Goal: Information Seeking & Learning: Learn about a topic

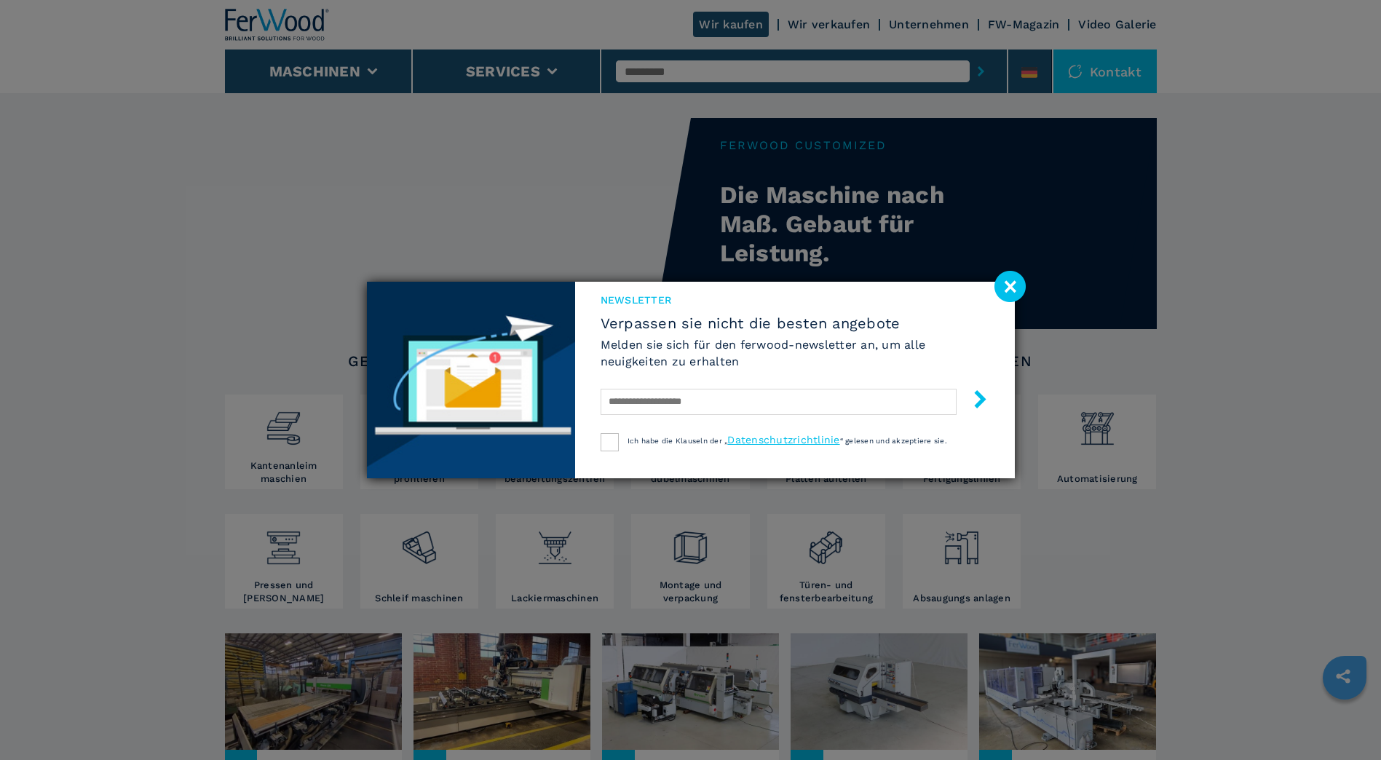
click at [1006, 285] on image at bounding box center [1010, 286] width 31 height 31
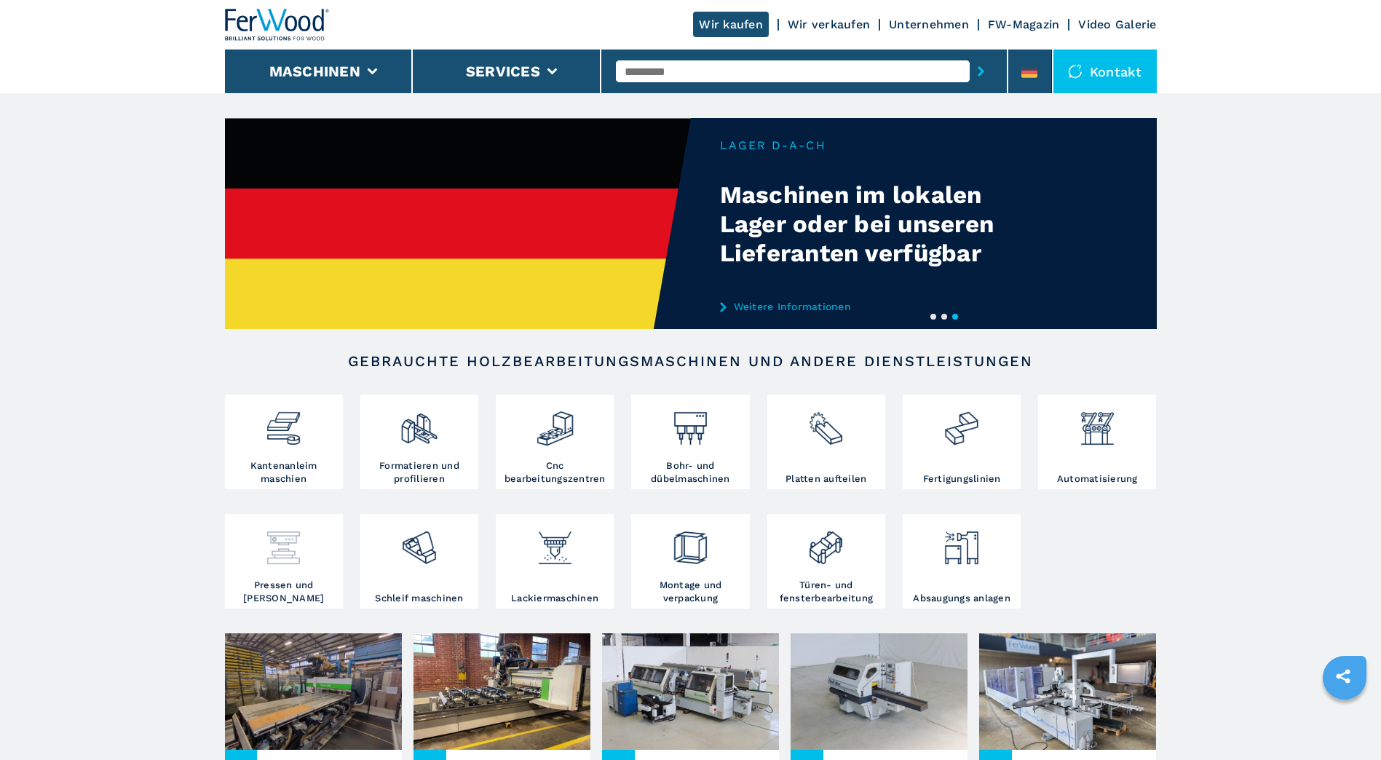
click at [299, 543] on img at bounding box center [283, 543] width 39 height 50
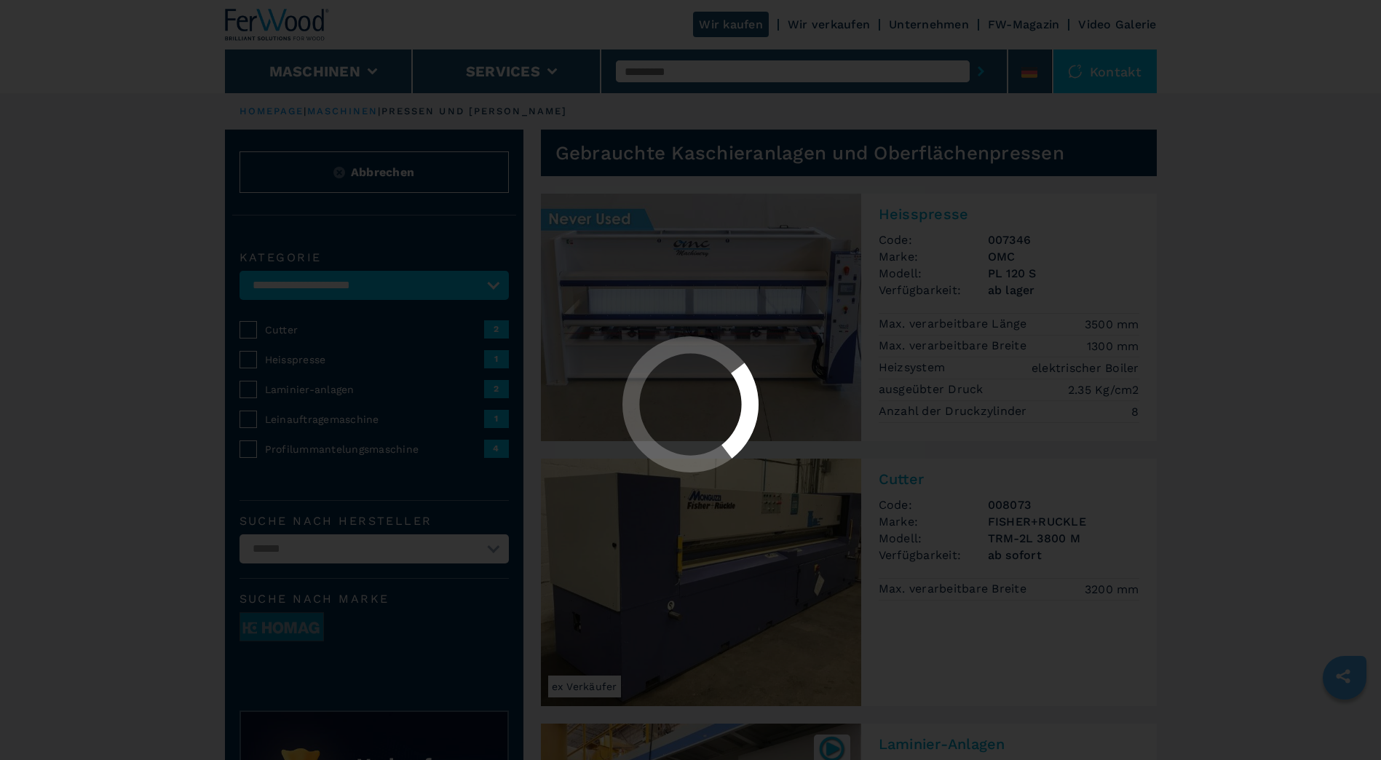
select select "**********"
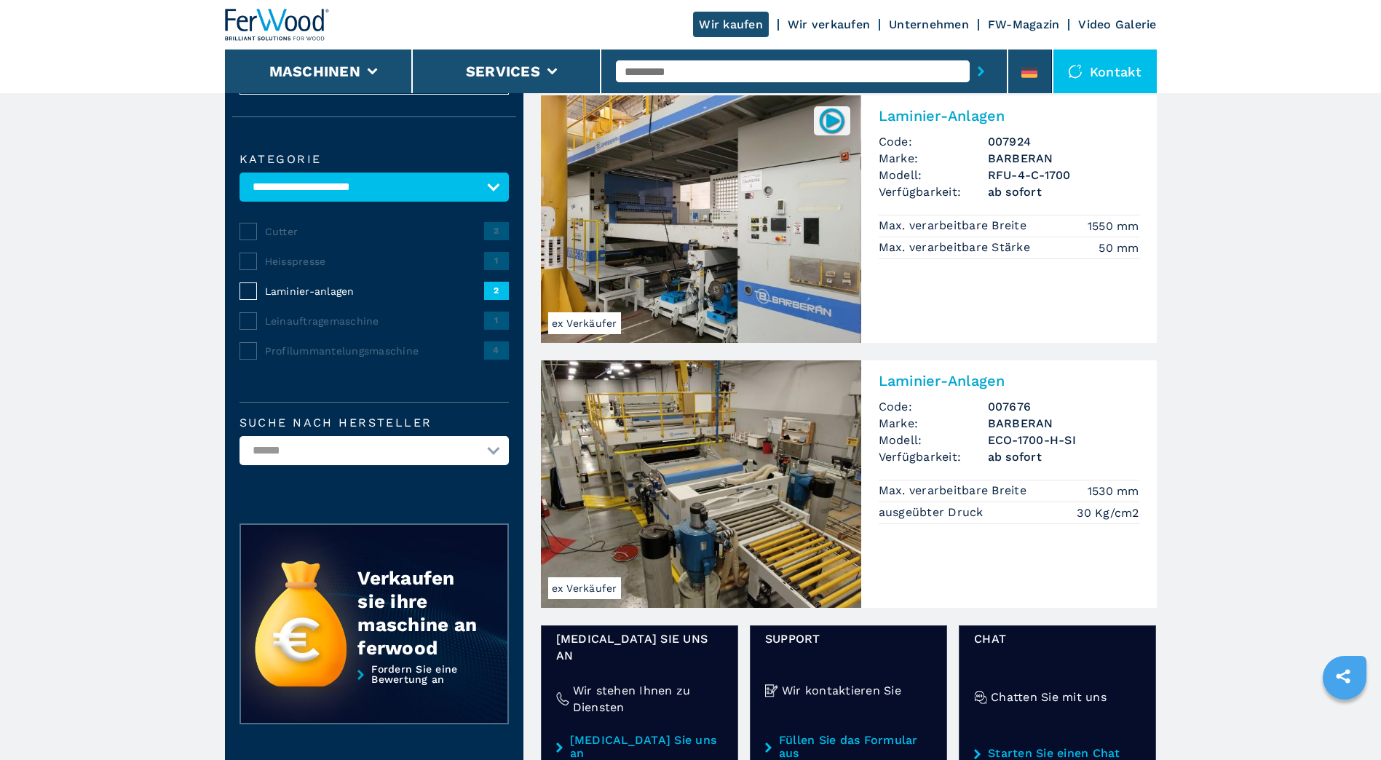
scroll to position [73, 0]
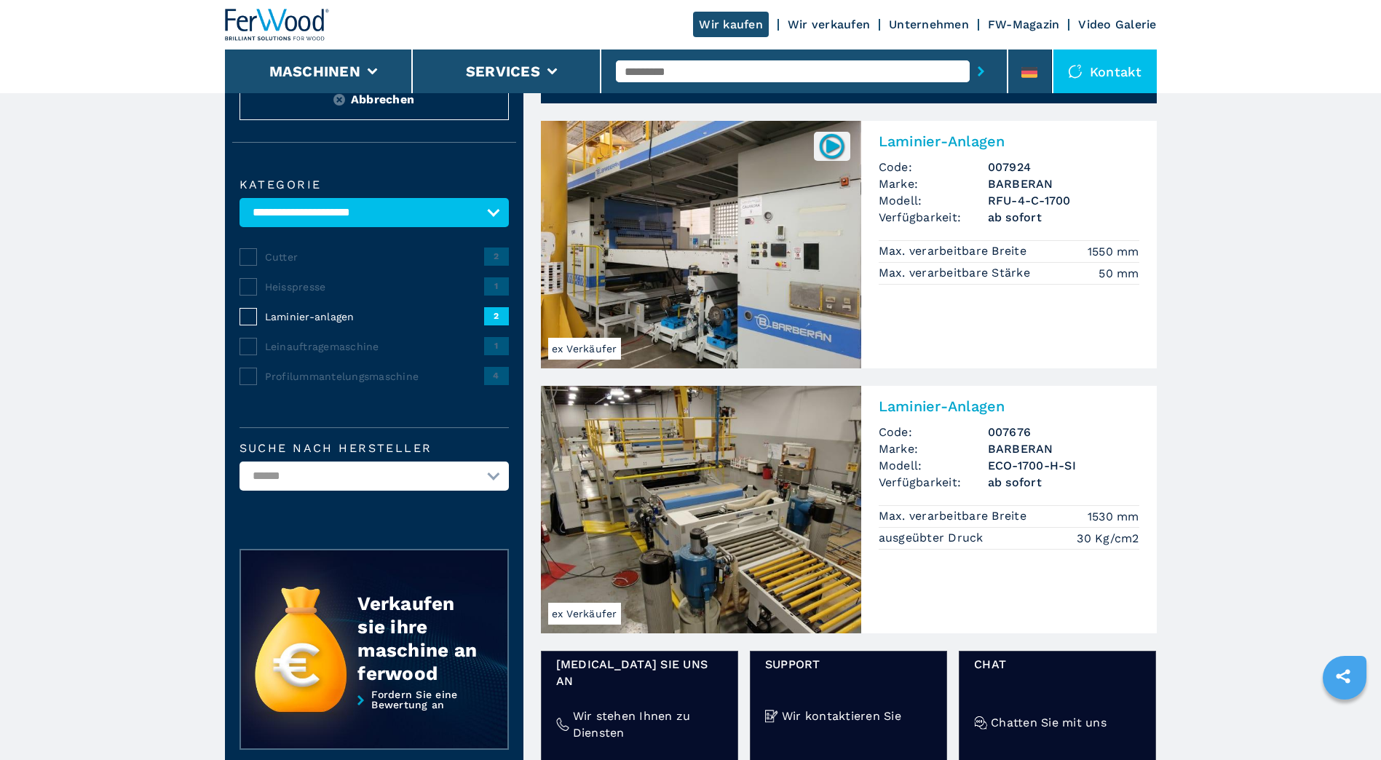
click at [674, 240] on img at bounding box center [701, 245] width 320 height 248
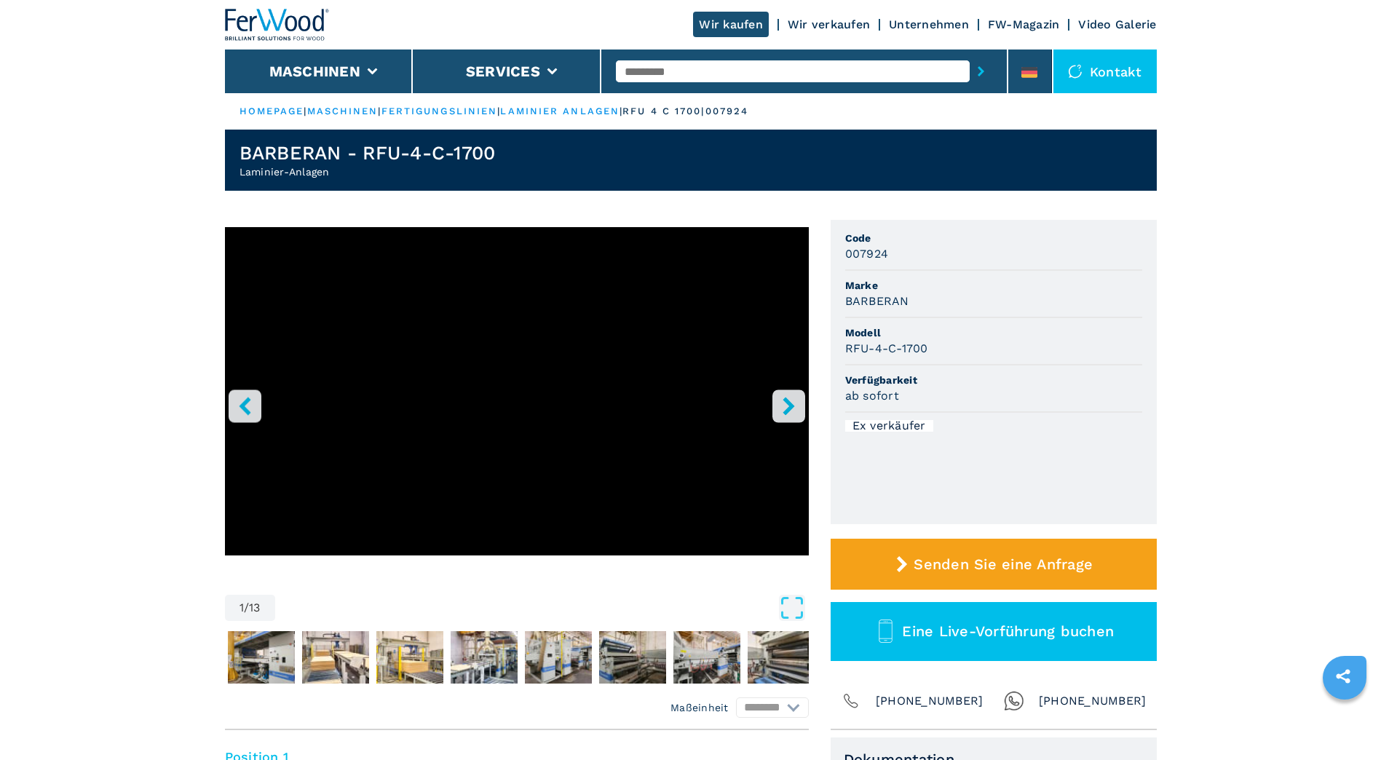
click at [800, 413] on button "right-button" at bounding box center [789, 406] width 33 height 33
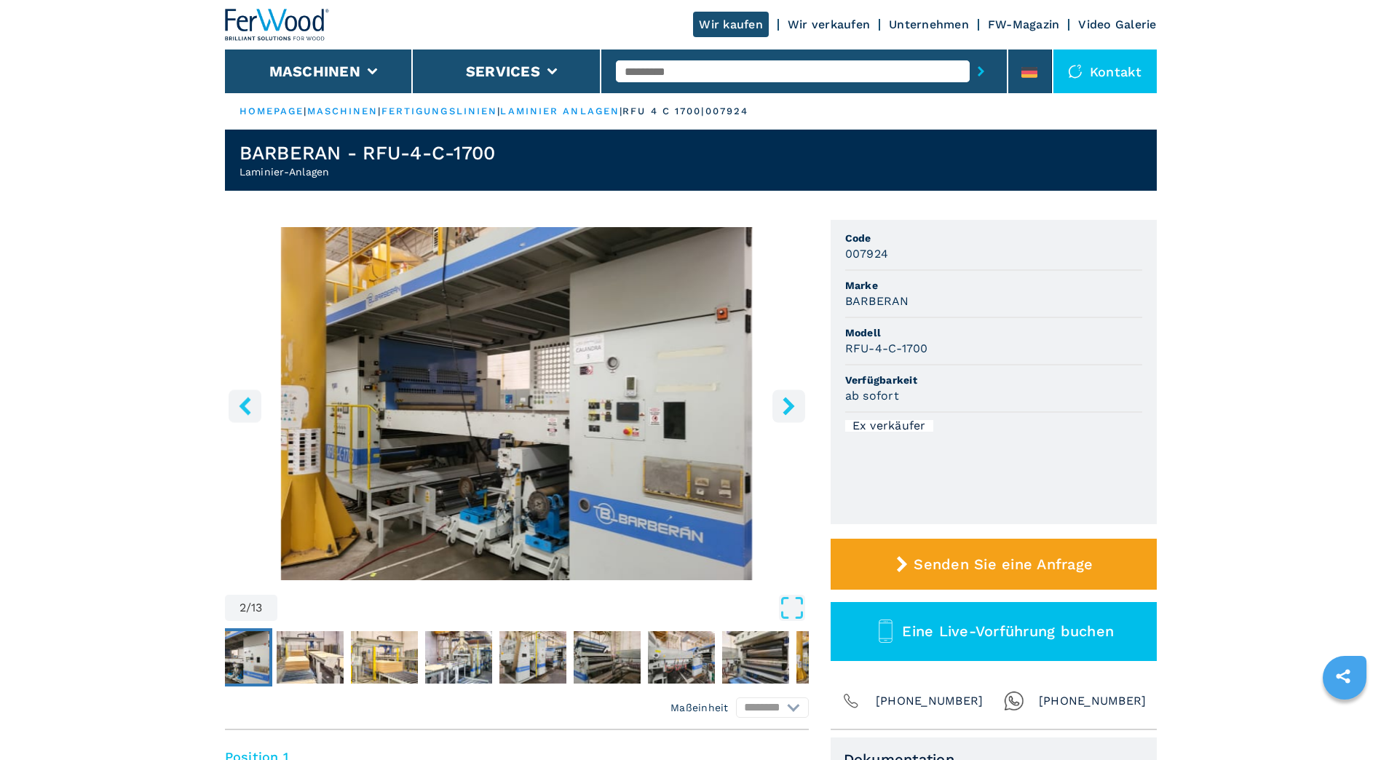
click at [801, 414] on button "right-button" at bounding box center [789, 406] width 33 height 33
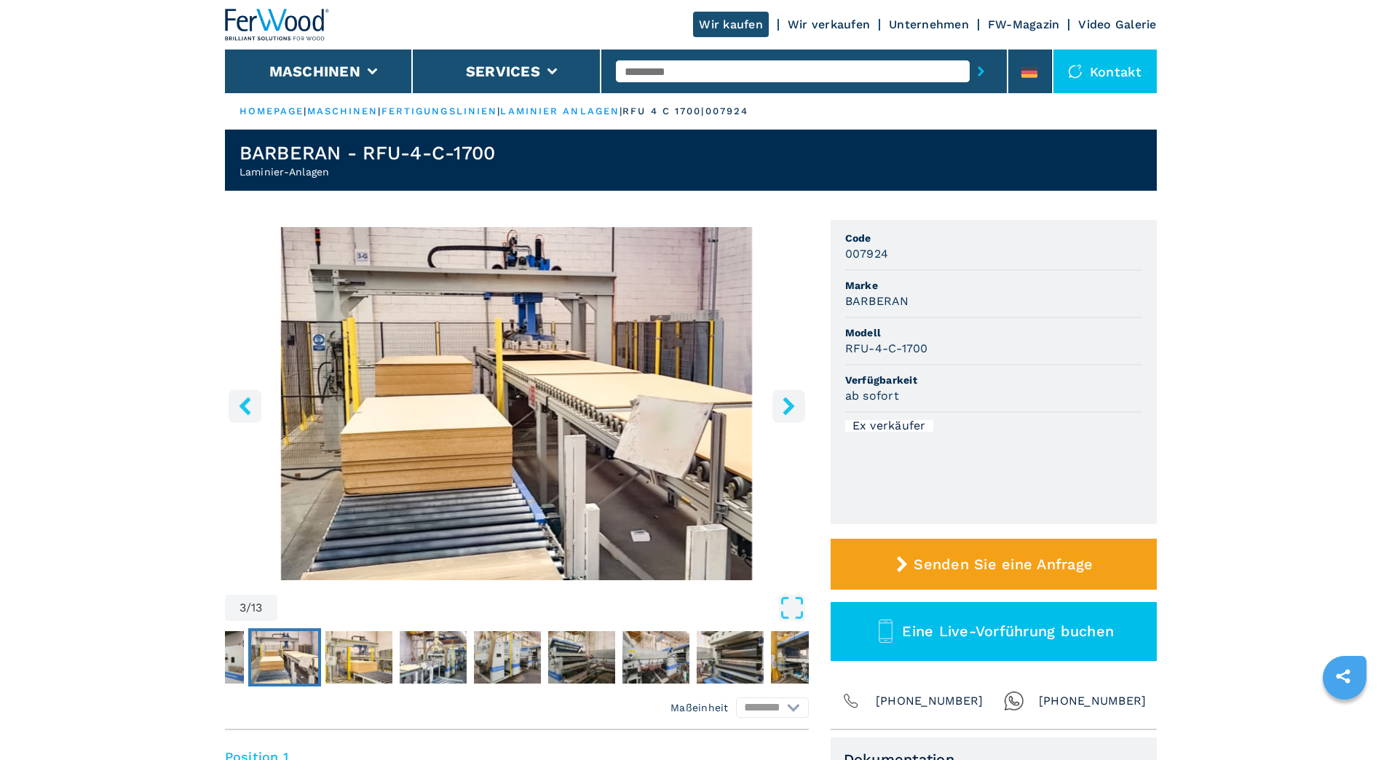
click at [789, 403] on icon "right-button" at bounding box center [789, 406] width 12 height 18
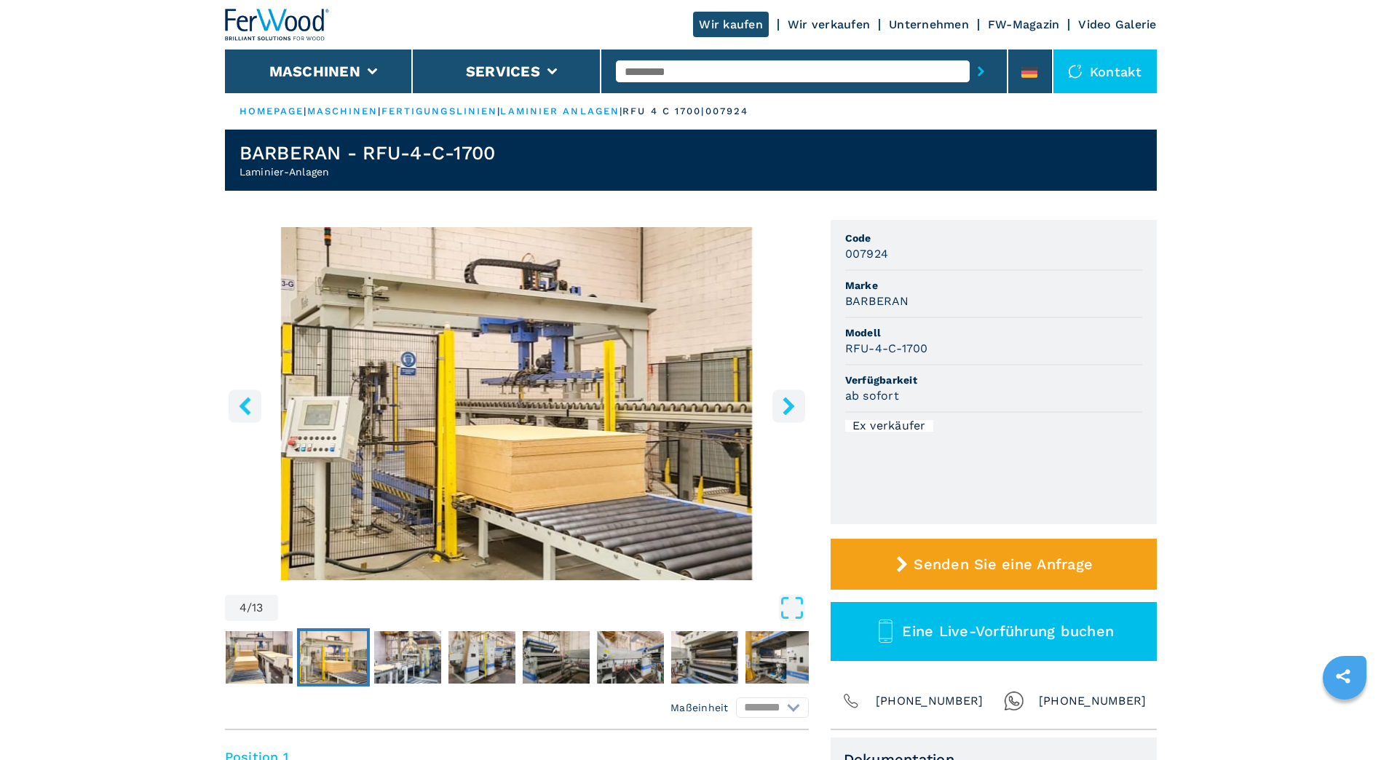
click at [784, 411] on icon "right-button" at bounding box center [789, 406] width 12 height 18
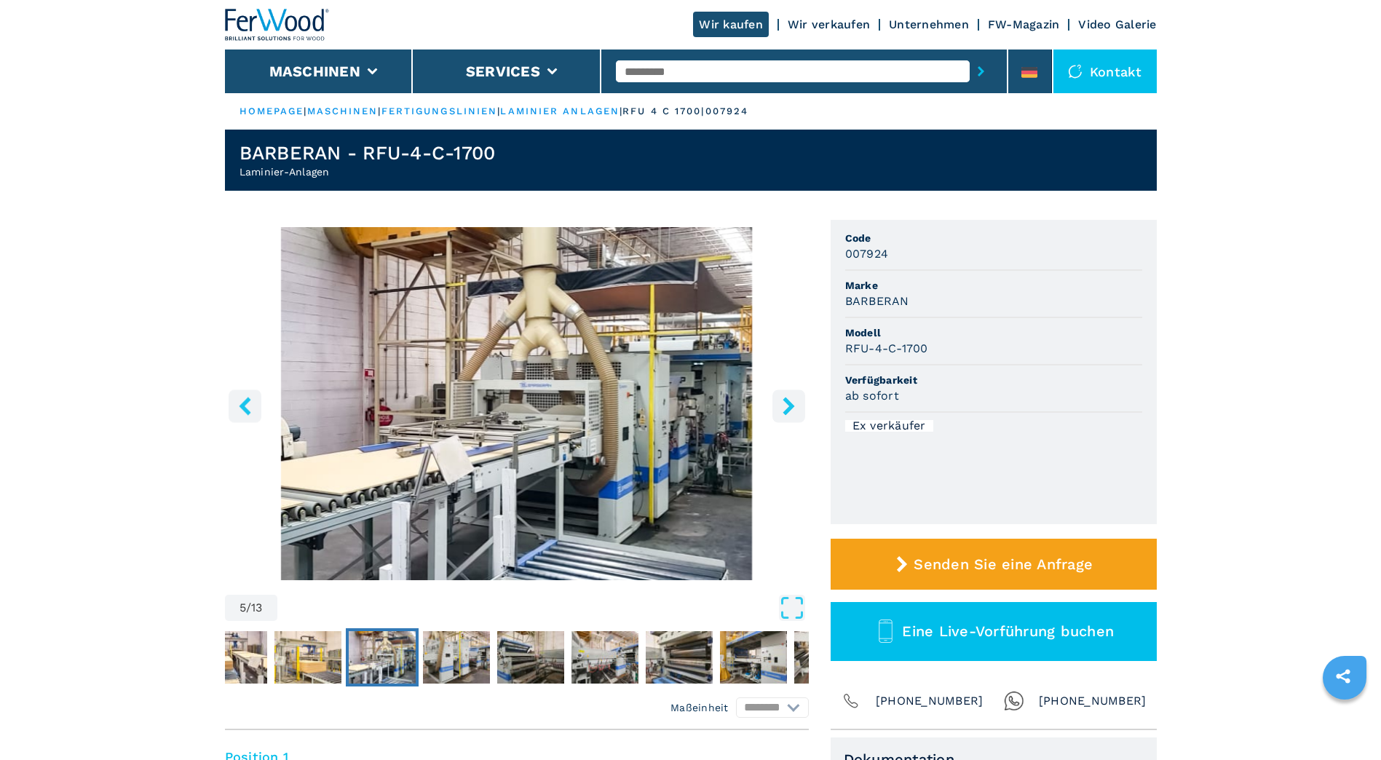
click at [784, 411] on icon "right-button" at bounding box center [789, 406] width 12 height 18
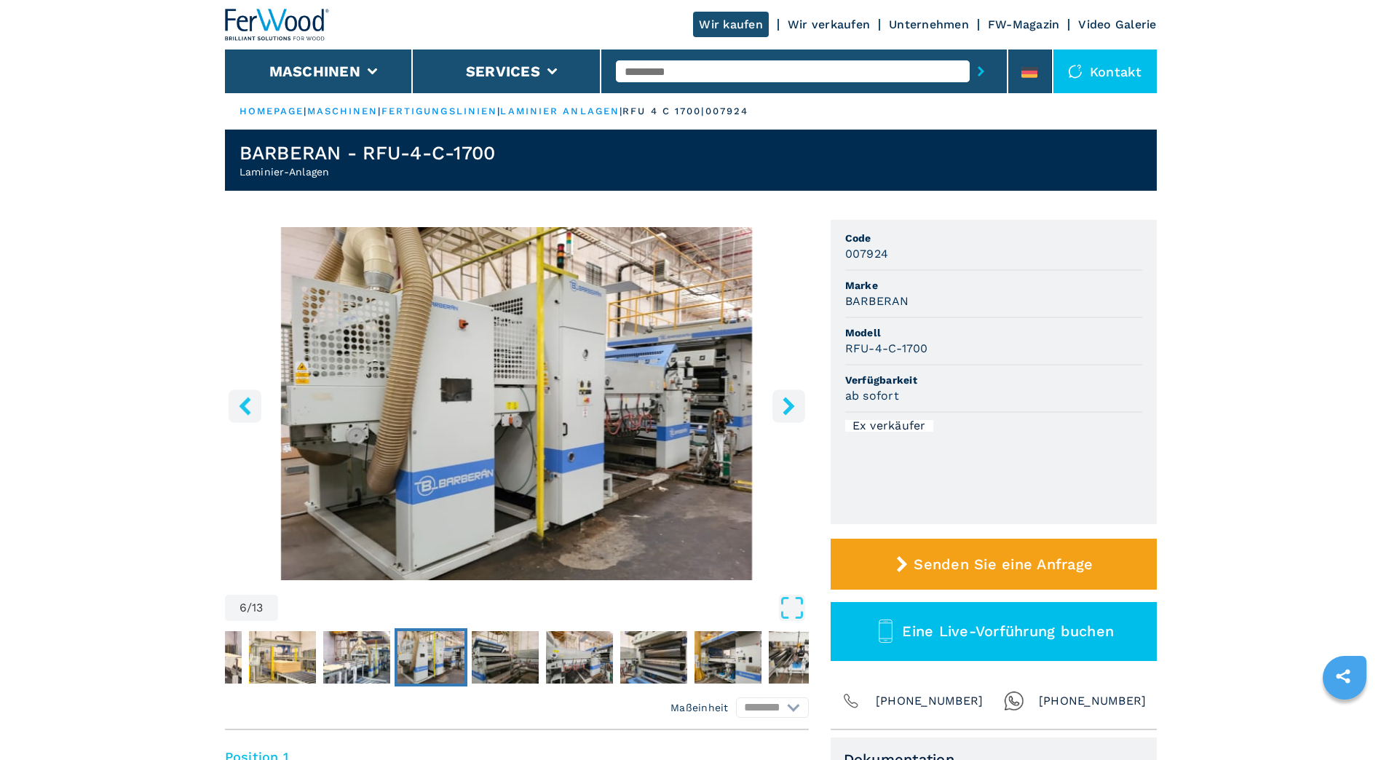
click at [784, 411] on icon "right-button" at bounding box center [789, 406] width 12 height 18
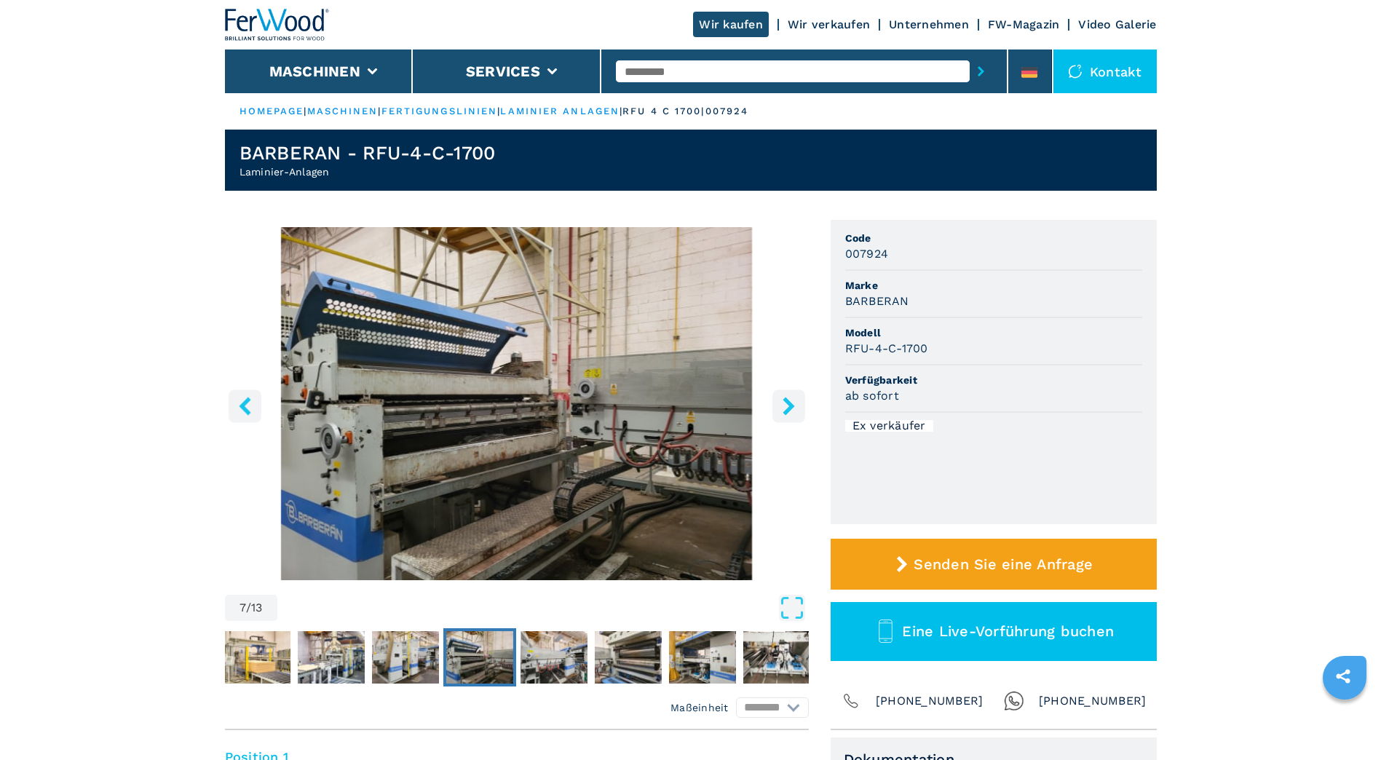
click at [784, 411] on icon "right-button" at bounding box center [789, 406] width 12 height 18
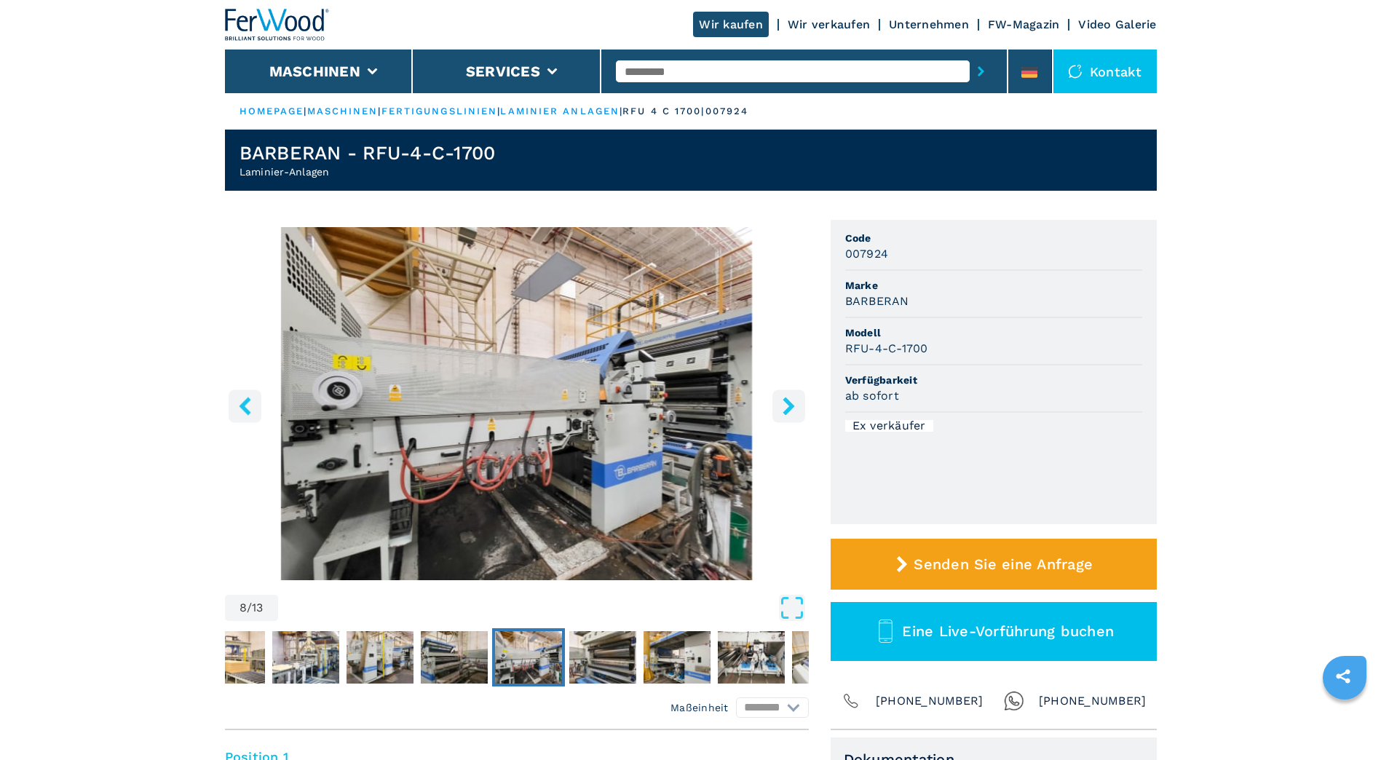
click at [784, 411] on icon "right-button" at bounding box center [789, 406] width 12 height 18
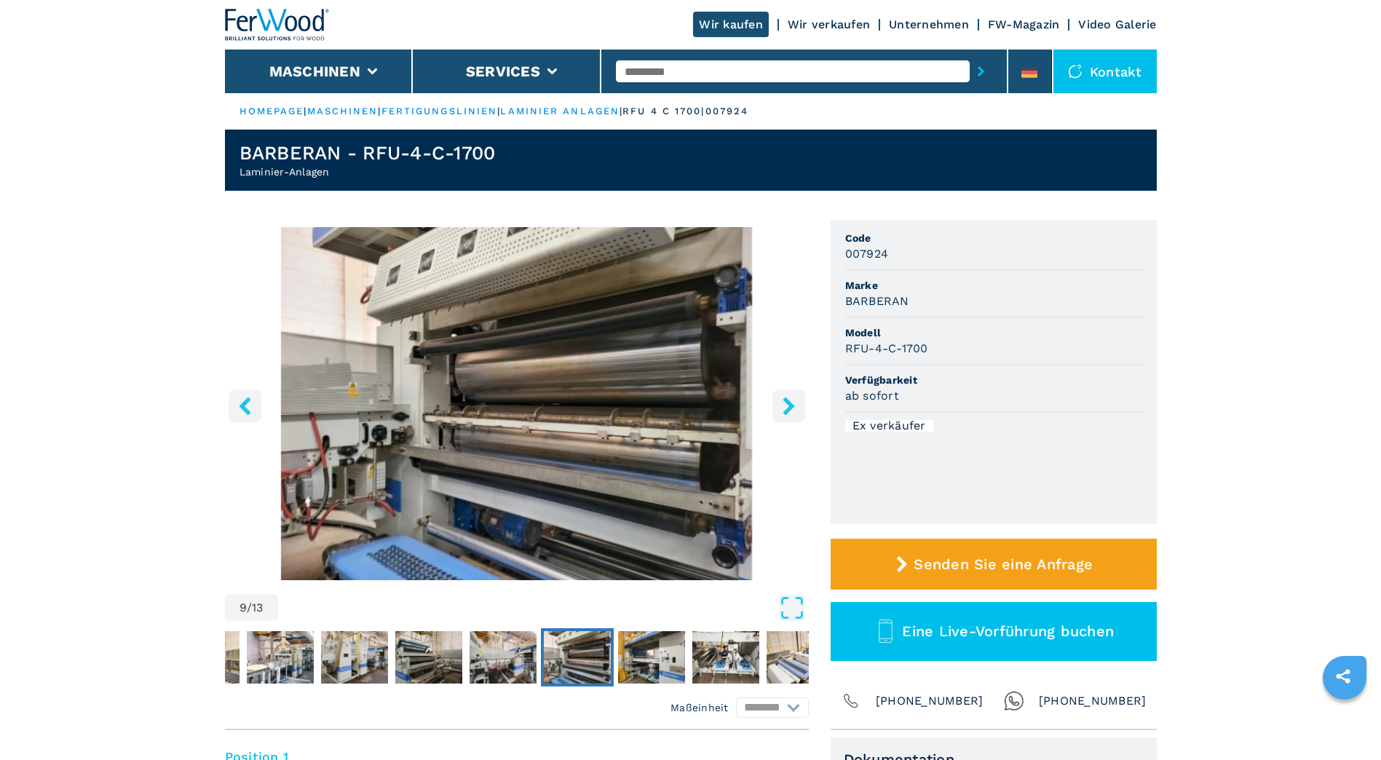
click at [784, 411] on icon "right-button" at bounding box center [789, 406] width 12 height 18
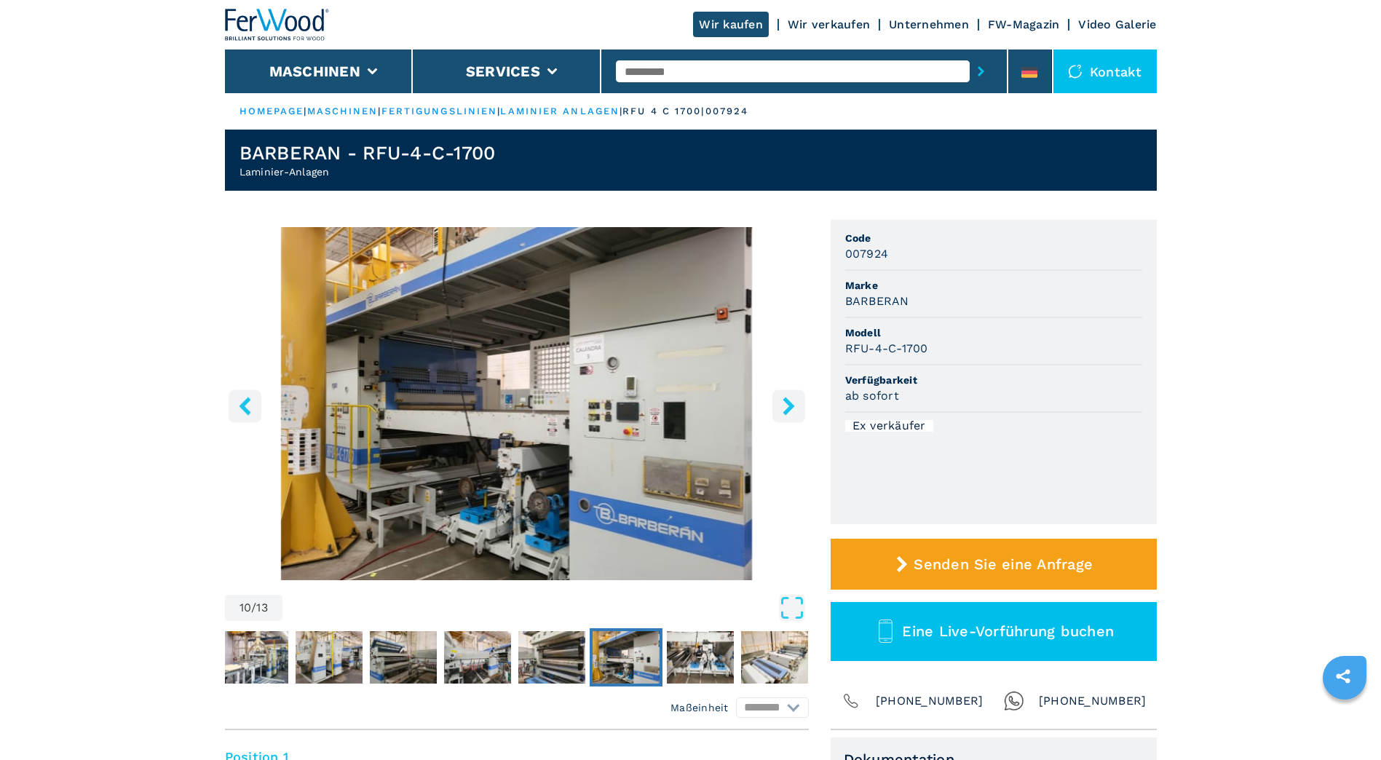
click at [784, 411] on icon "right-button" at bounding box center [789, 406] width 12 height 18
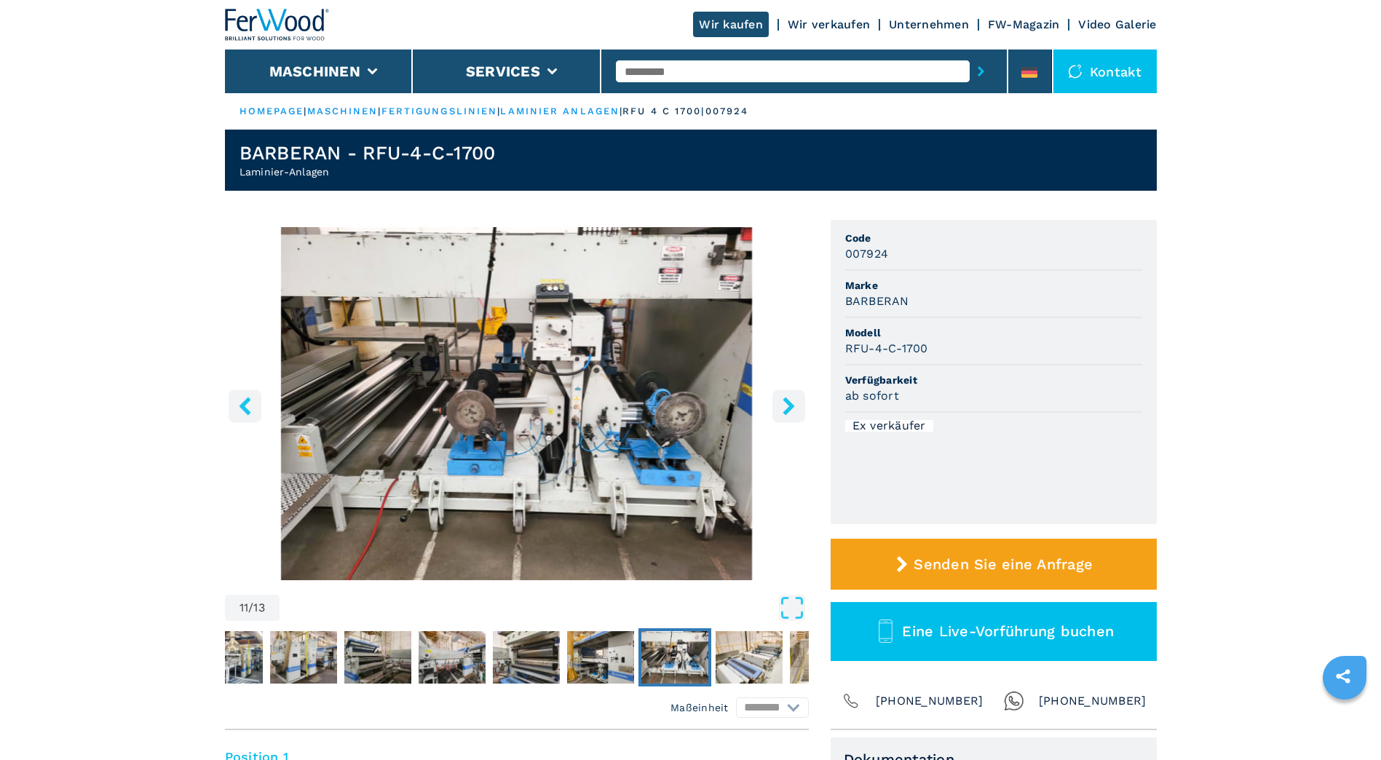
click at [784, 411] on icon "right-button" at bounding box center [789, 406] width 12 height 18
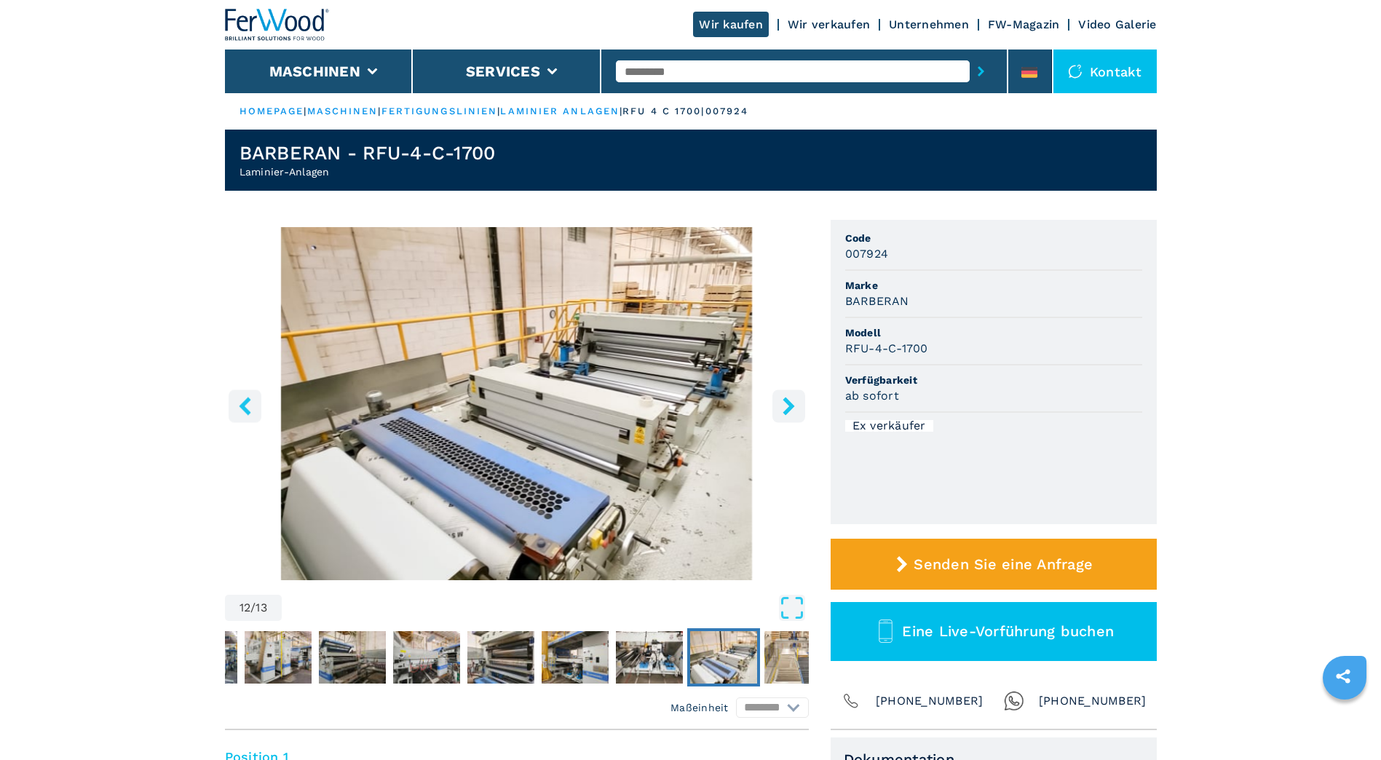
click at [784, 411] on icon "right-button" at bounding box center [789, 406] width 12 height 18
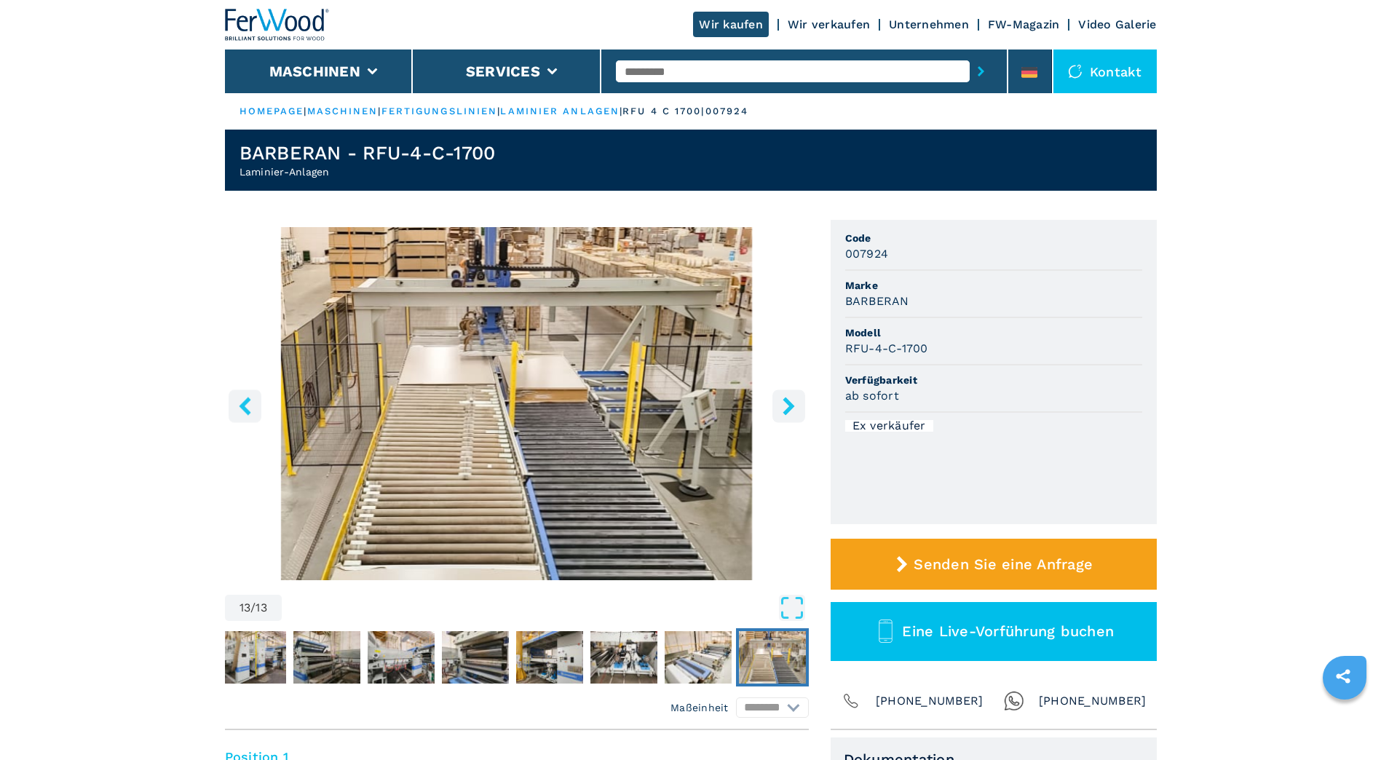
click at [784, 411] on icon "right-button" at bounding box center [789, 406] width 12 height 18
